Goal: Task Accomplishment & Management: Manage account settings

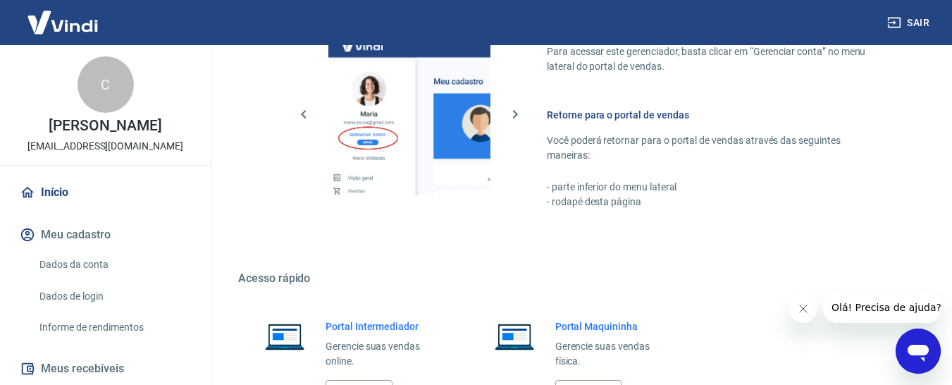
scroll to position [772, 0]
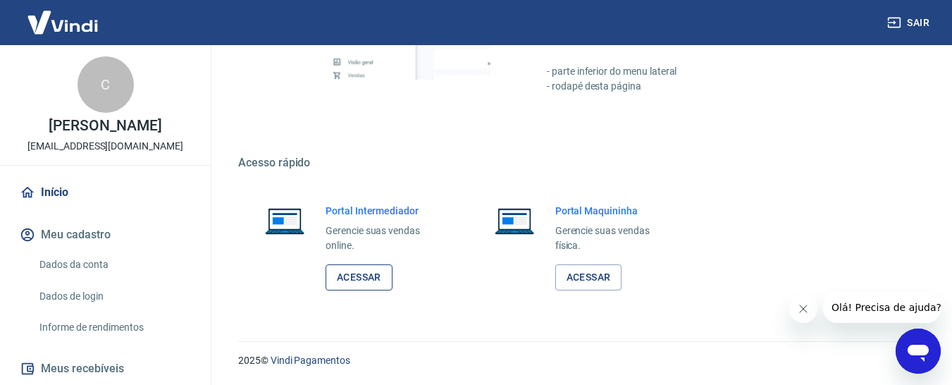
click at [369, 278] on link "Acessar" at bounding box center [359, 277] width 67 height 26
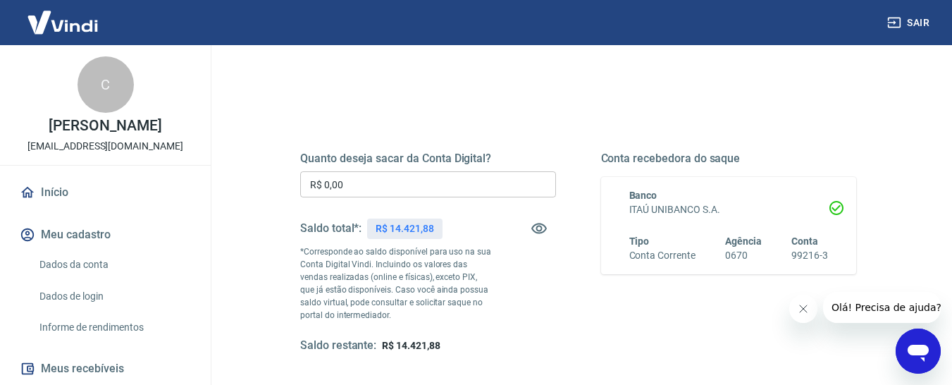
scroll to position [172, 0]
